Goal: Task Accomplishment & Management: Use online tool/utility

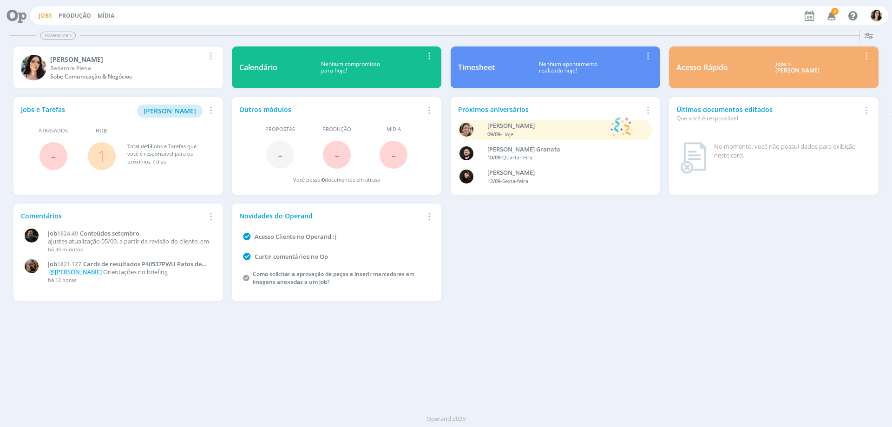
click at [46, 13] on link "Jobs" at bounding box center [45, 16] width 13 height 8
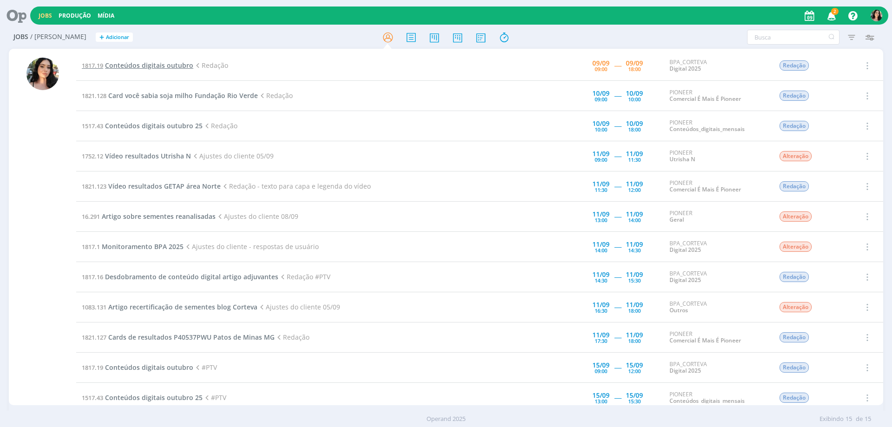
click at [145, 66] on span "Conteúdos digitais outubro" at bounding box center [149, 65] width 88 height 9
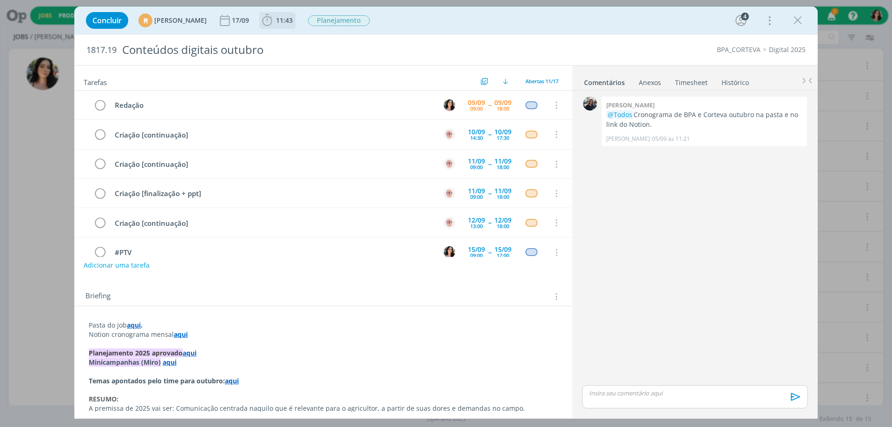
click at [272, 20] on icon "dialog" at bounding box center [267, 20] width 10 height 12
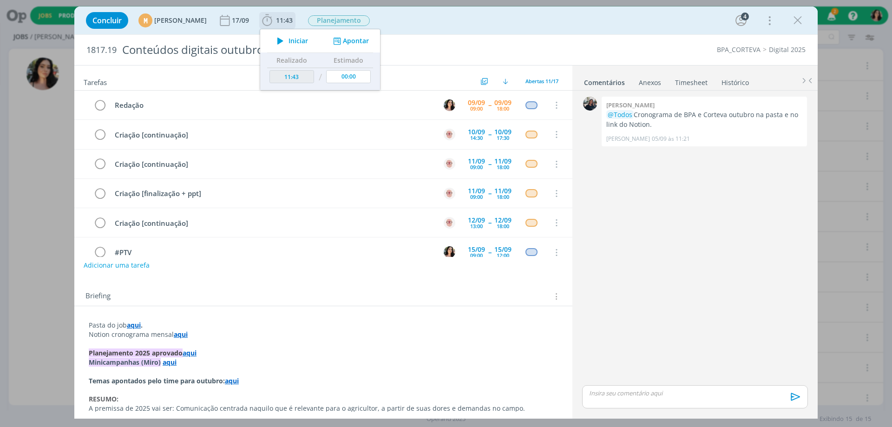
click at [308, 38] on span "Iniciar" at bounding box center [299, 41] width 20 height 7
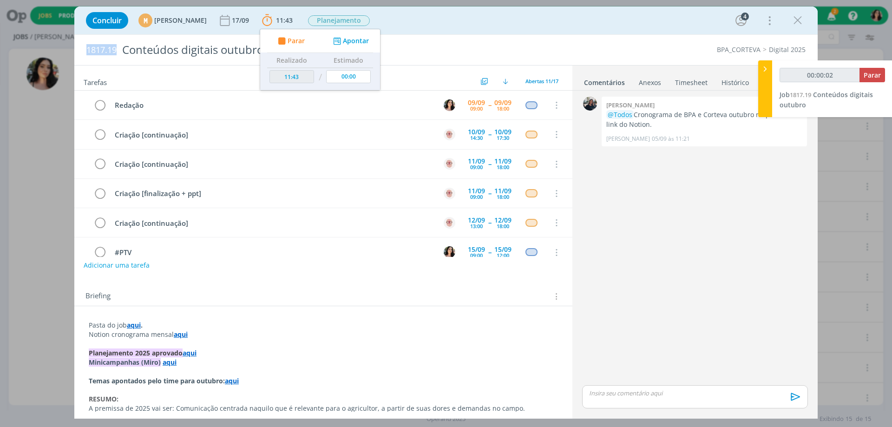
drag, startPoint x: 84, startPoint y: 51, endPoint x: 117, endPoint y: 57, distance: 33.0
click at [117, 57] on div "1817.19 Conteúdos digitais outubro" at bounding box center [294, 50] width 425 height 30
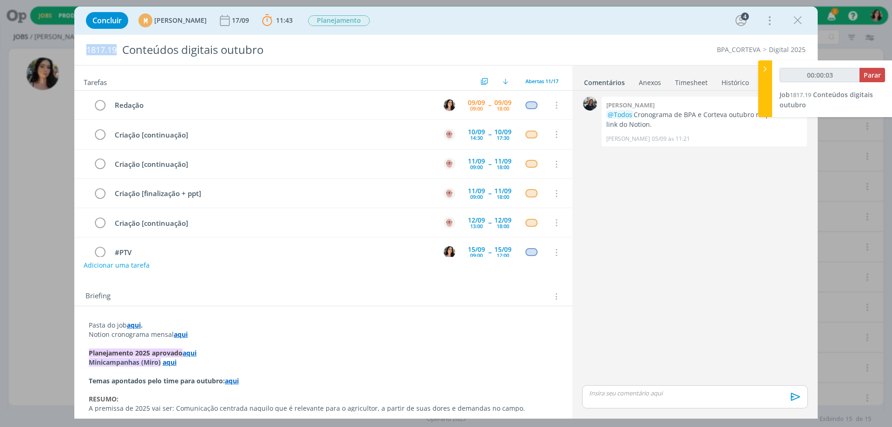
copy span "1817.19"
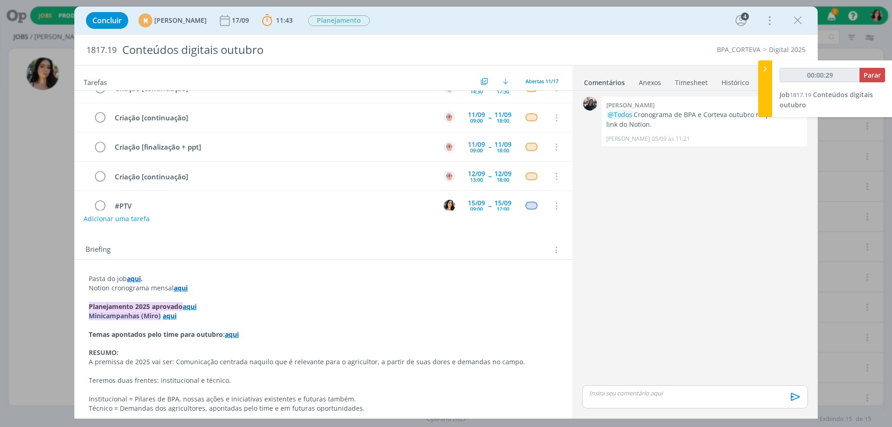
click at [181, 288] on strong "aqui" at bounding box center [181, 288] width 14 height 9
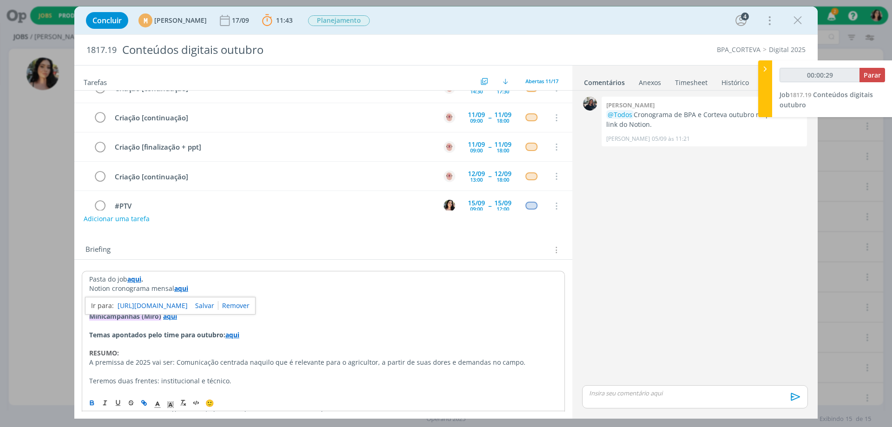
click at [188, 301] on link "[URL][DOMAIN_NAME]" at bounding box center [153, 306] width 70 height 12
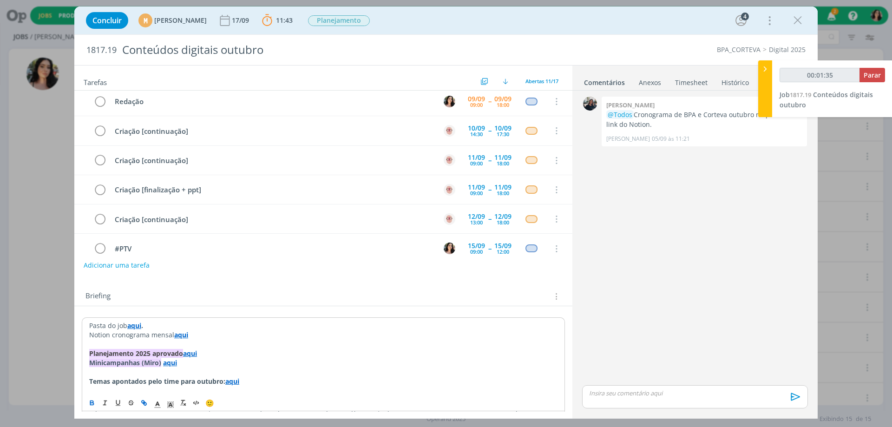
scroll to position [0, 0]
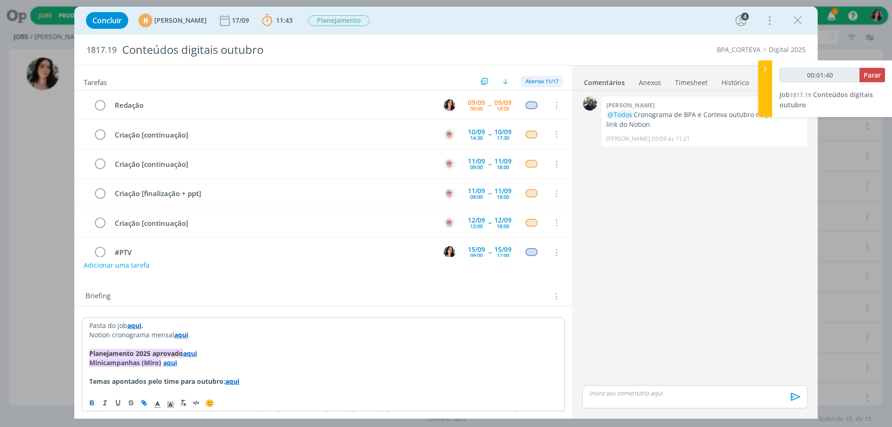
click at [543, 83] on span "Abertas 11/17" at bounding box center [542, 81] width 33 height 7
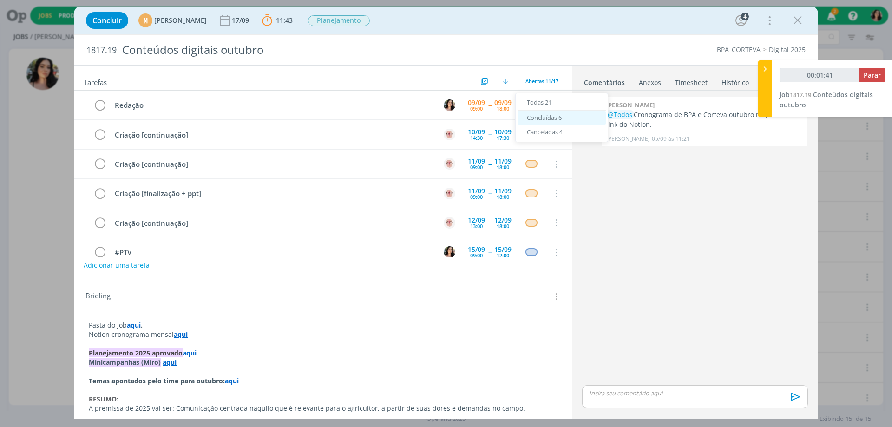
click at [577, 118] on div "Concluídas 6" at bounding box center [562, 118] width 88 height 15
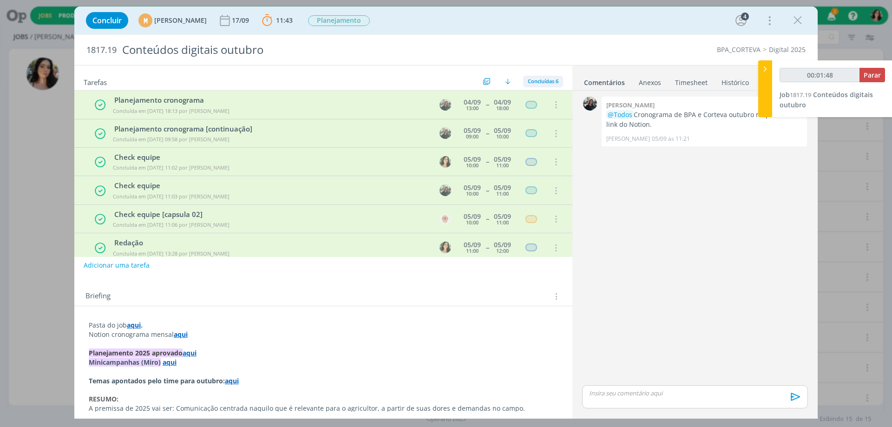
click at [557, 80] on div "Concluídas 6" at bounding box center [543, 82] width 40 height 12
click at [579, 121] on div "Abertas 11/17" at bounding box center [565, 118] width 88 height 15
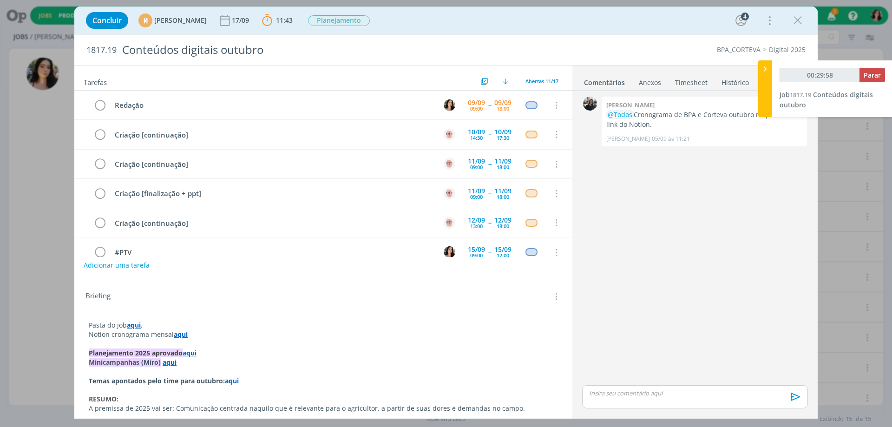
type input "00:30:58"
